Goal: Information Seeking & Learning: Find specific page/section

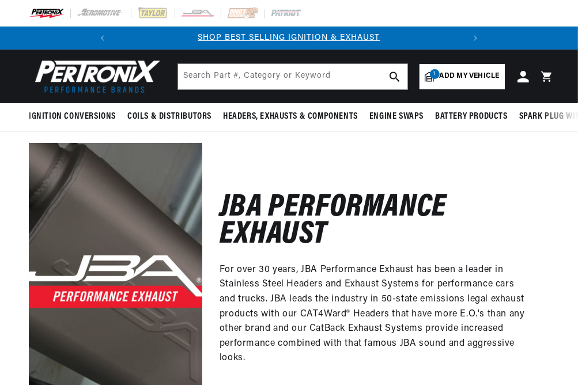
checkbox input "true"
click at [458, 74] on span "Add my vehicle" at bounding box center [470, 76] width 60 height 11
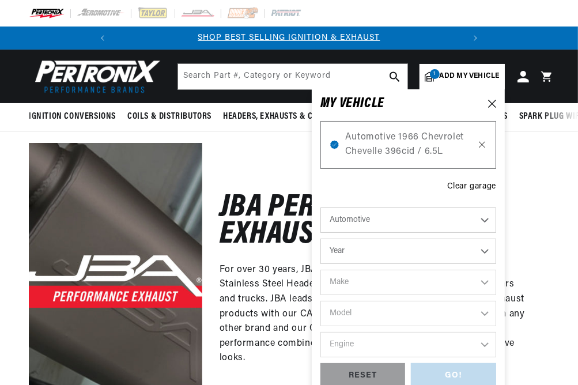
click at [481, 142] on icon at bounding box center [483, 144] width 10 height 9
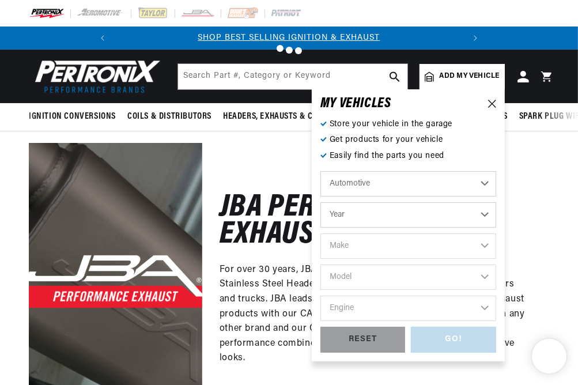
click at [356, 220] on select "Year [DATE] 2025 2024 2023 2022 2021 2020 2019 2018 2017 2016 2015 2014 2013 20…" at bounding box center [409, 214] width 176 height 25
click at [359, 220] on select "Year [DATE] 2025 2024 2023 2022 2021 2020 2019 2018 2017 2016 2015 2014 2013 20…" at bounding box center [409, 214] width 176 height 25
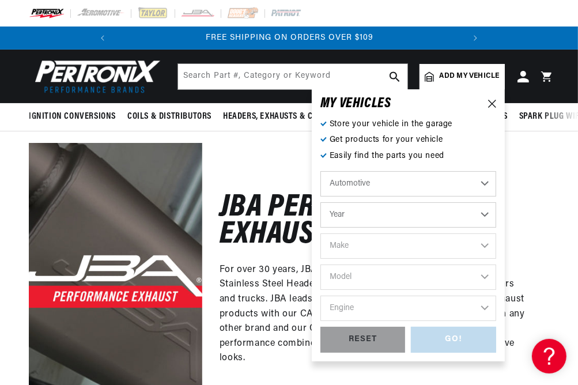
select select "2007"
click option "2007" at bounding box center [0, 0] width 0 height 0
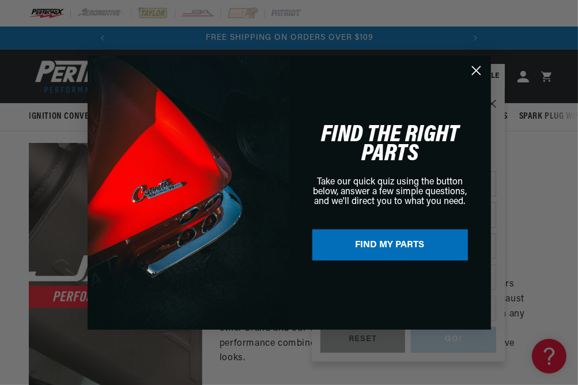
select select "2007"
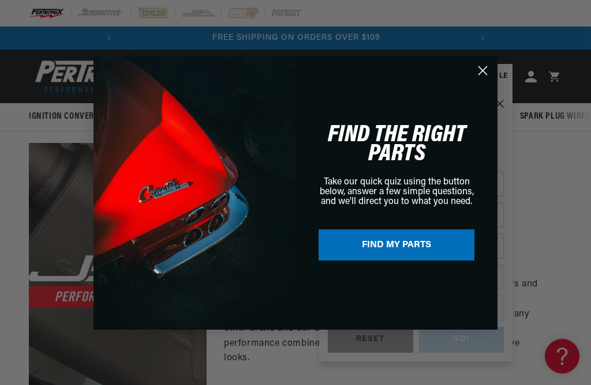
click at [480, 69] on circle "Close dialog" at bounding box center [482, 70] width 19 height 19
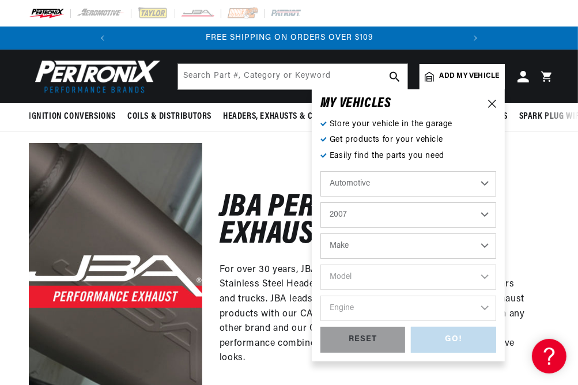
click at [353, 243] on select "Make Avanti Buick Cadillac Chevrolet Chrysler Dodge Ford GMC [GEOGRAPHIC_DATA] …" at bounding box center [409, 246] width 176 height 25
select select "Dodge"
click option "Dodge" at bounding box center [0, 0] width 0 height 0
select select "Dodge"
click at [377, 280] on select "Model [GEOGRAPHIC_DATA] Charger [GEOGRAPHIC_DATA] [GEOGRAPHIC_DATA] Grand Carav…" at bounding box center [409, 277] width 176 height 25
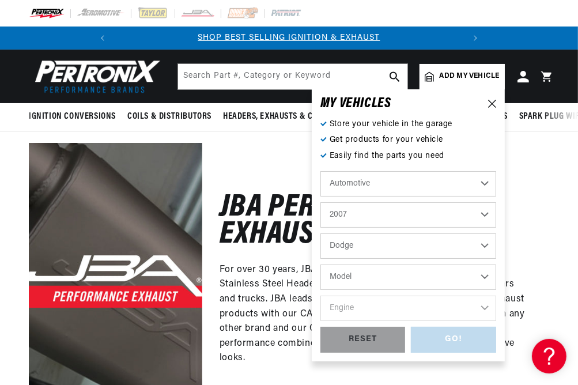
select select "Ram-1500"
click option "Ram 1500" at bounding box center [0, 0] width 0 height 0
select select "Ram-1500"
click at [343, 308] on select "Engine 3.7L 4.7L 5.7L" at bounding box center [409, 308] width 176 height 25
select select "5.7L"
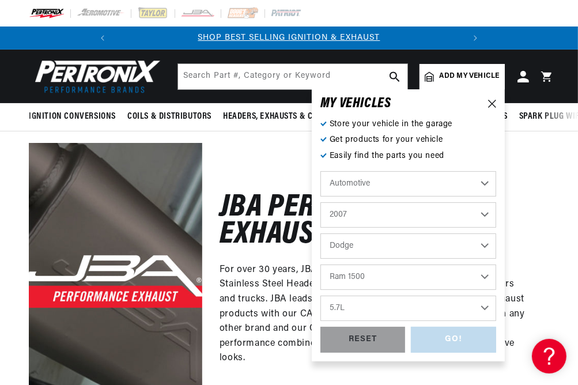
click option "5.7L" at bounding box center [0, 0] width 0 height 0
select select "5.7L"
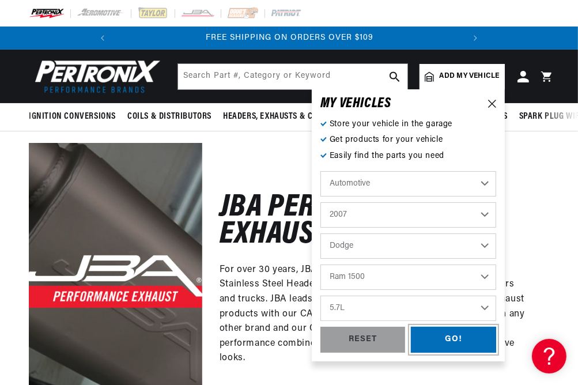
click at [441, 341] on div "GO!" at bounding box center [453, 340] width 85 height 26
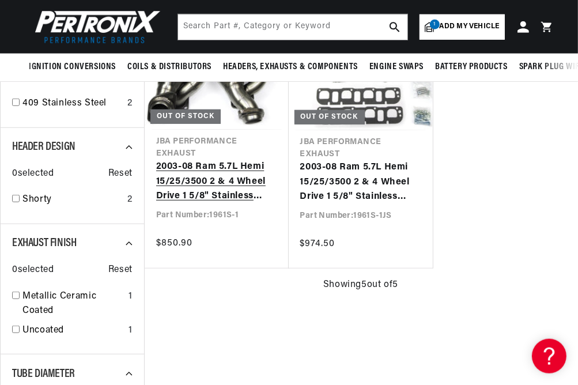
scroll to position [487, 0]
